Goal: Complete application form

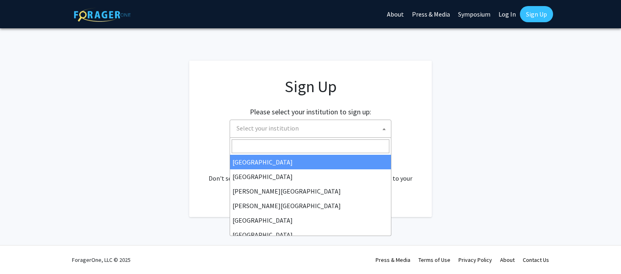
click at [343, 123] on span "Select your institution" at bounding box center [312, 128] width 158 height 17
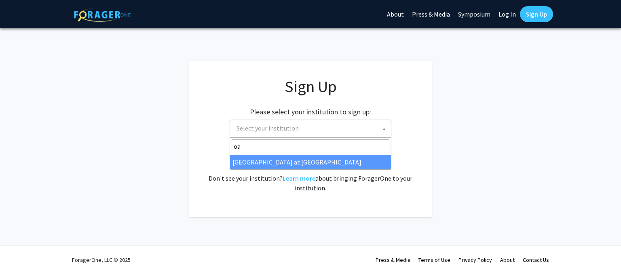
type input "o"
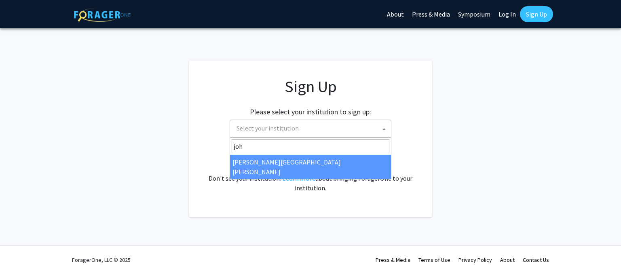
type input "joh"
select select "1"
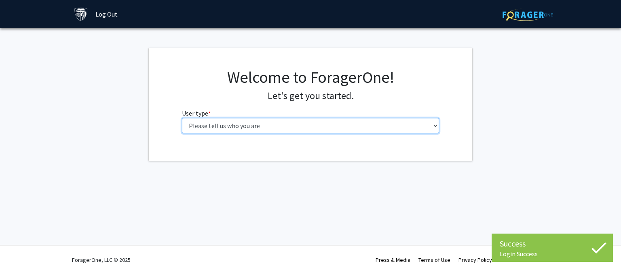
click at [312, 123] on select "Please tell us who you are Undergraduate Student Master's Student Doctoral Cand…" at bounding box center [310, 125] width 257 height 15
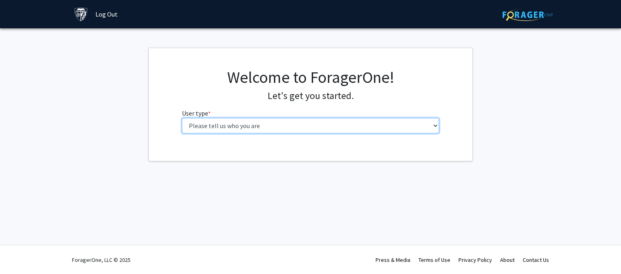
select select "1: undergrad"
click at [182, 118] on select "Please tell us who you are Undergraduate Student Master's Student Doctoral Cand…" at bounding box center [310, 125] width 257 height 15
